Goal: Find specific page/section: Find specific page/section

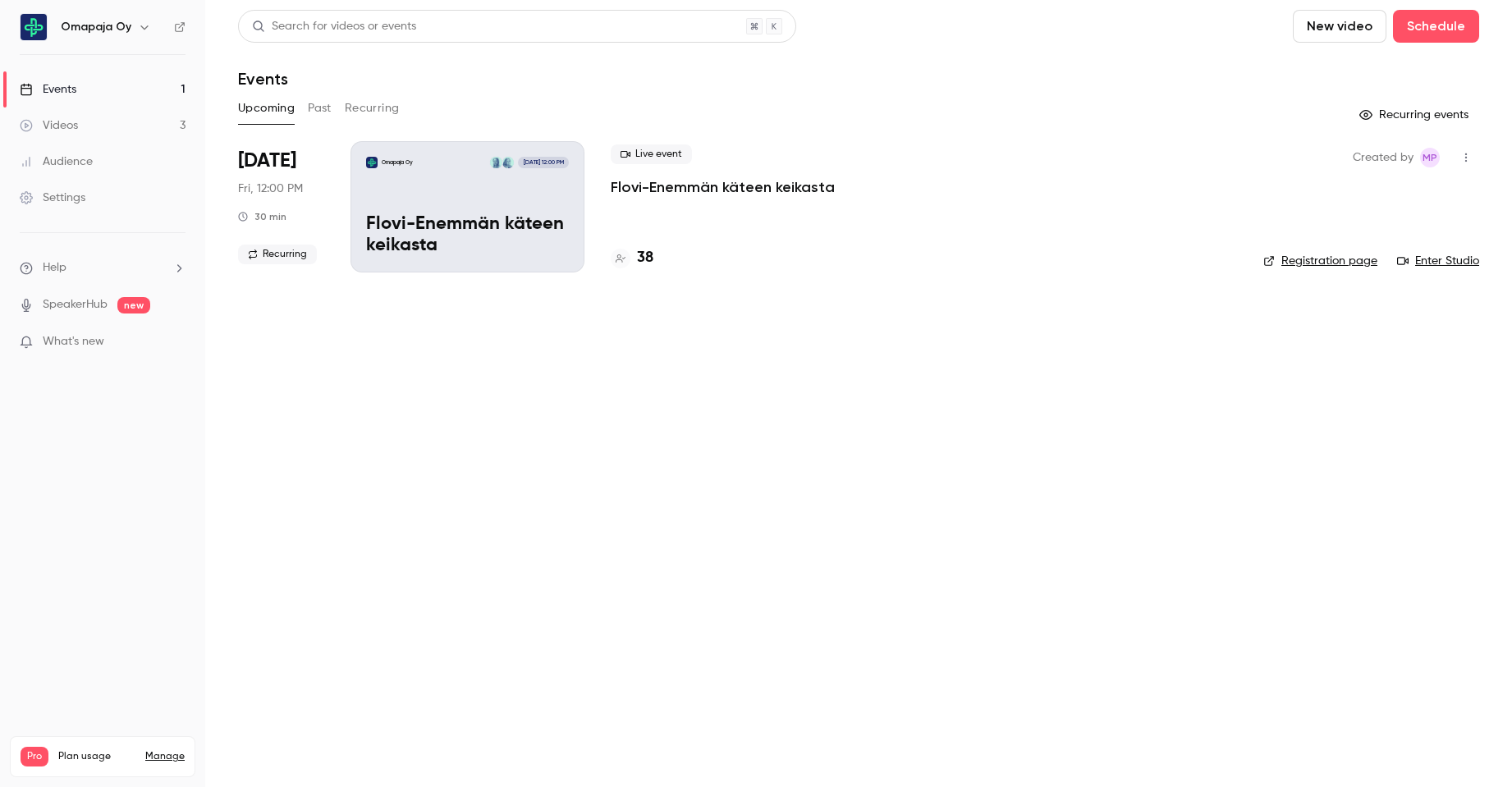
click at [645, 256] on h4 "38" at bounding box center [644, 257] width 17 height 22
